Goal: Find specific page/section: Find specific page/section

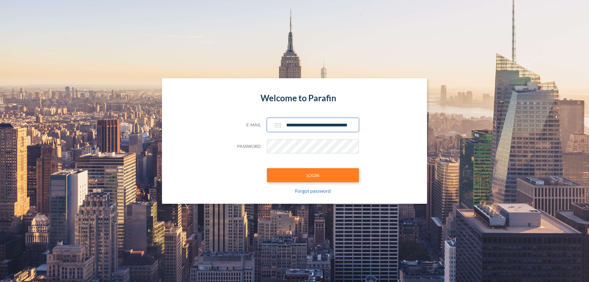
type input "**********"
click at [313, 175] on button "LOGIN" at bounding box center [313, 175] width 92 height 14
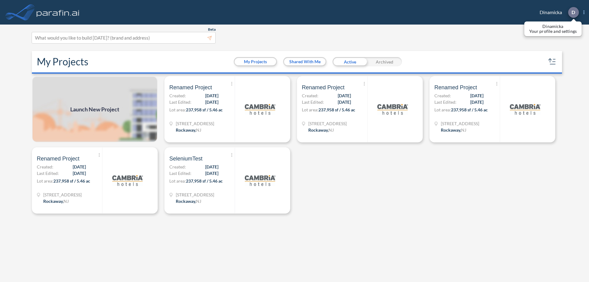
click at [573, 12] on p "D" at bounding box center [573, 13] width 4 height 6
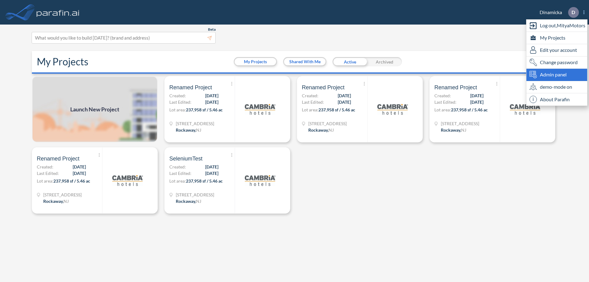
click at [556, 75] on span "Admin panel" at bounding box center [553, 74] width 27 height 7
